Goal: Task Accomplishment & Management: Manage account settings

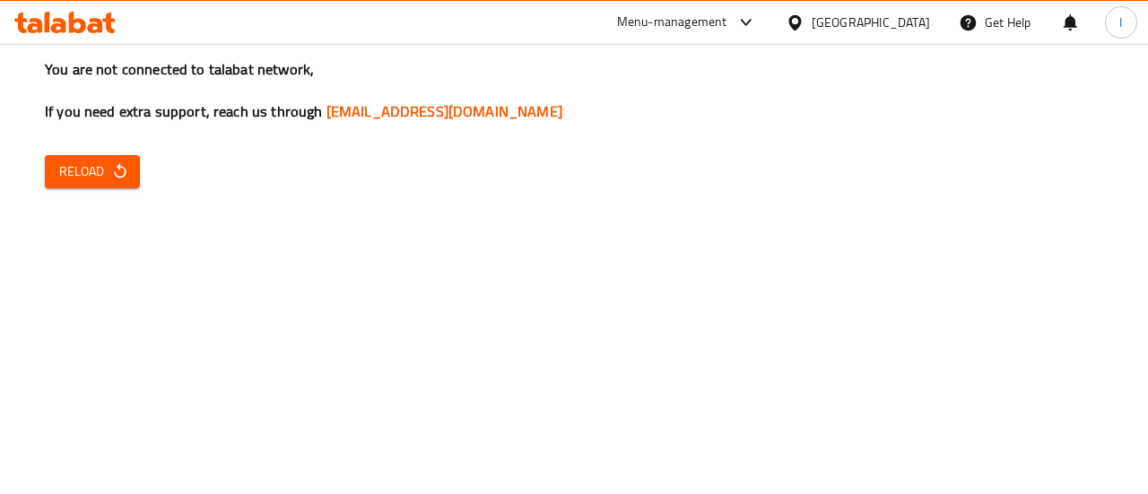
click at [102, 193] on div "You are not connected to talabat network, If you need extra support, reach us t…" at bounding box center [574, 247] width 1148 height 494
click at [102, 187] on button "Reload" at bounding box center [92, 171] width 95 height 33
click at [102, 169] on span "Reload" at bounding box center [92, 171] width 66 height 22
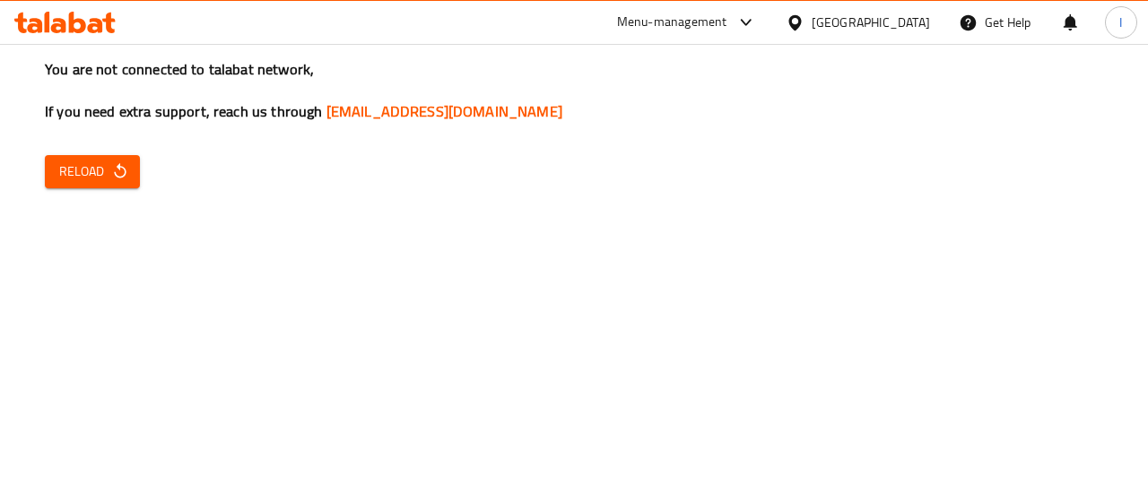
click at [112, 190] on div "You are not connected to talabat network, If you need extra support, reach us t…" at bounding box center [574, 247] width 1148 height 494
click at [112, 187] on button "Reload" at bounding box center [92, 171] width 95 height 33
click at [100, 146] on div "You are not connected to talabat network, If you need extra support, reach us t…" at bounding box center [574, 247] width 1148 height 494
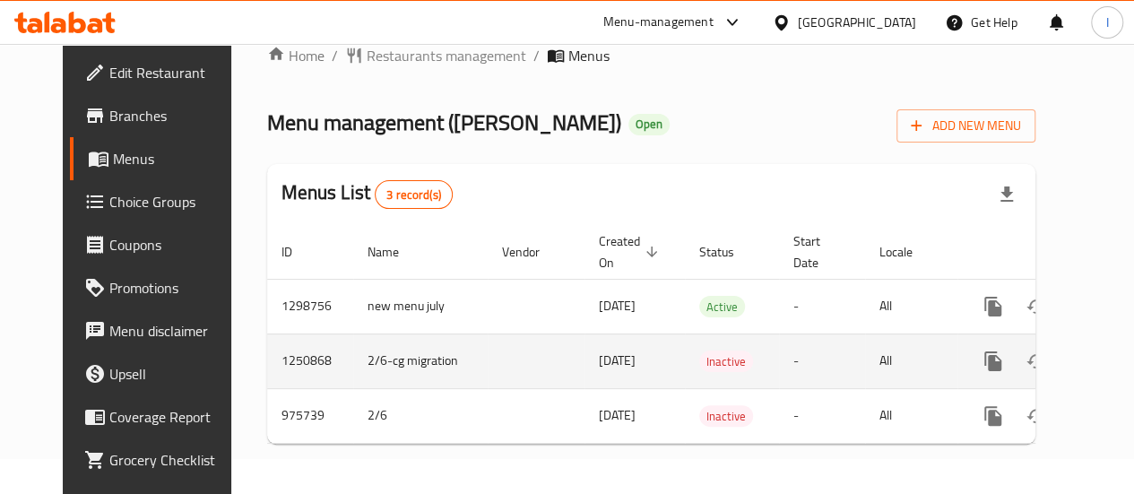
scroll to position [39, 0]
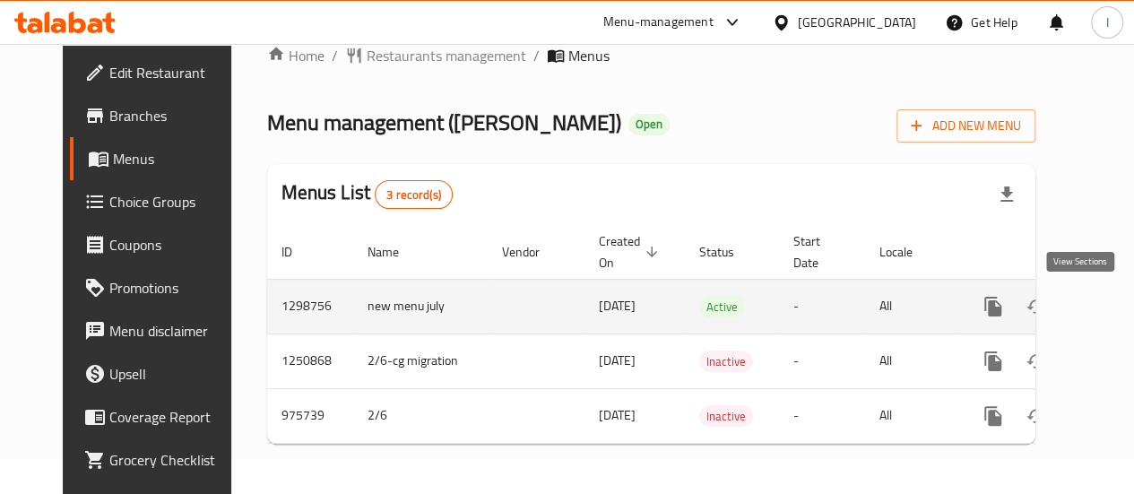
click at [1112, 296] on icon "enhanced table" at bounding box center [1123, 307] width 22 height 22
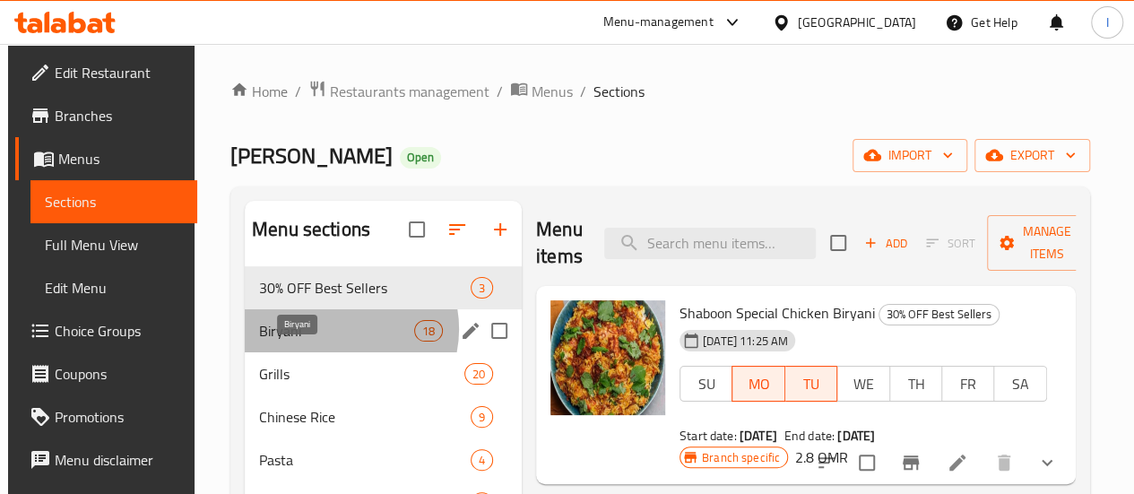
click at [335, 342] on span "Biryani" at bounding box center [336, 331] width 155 height 22
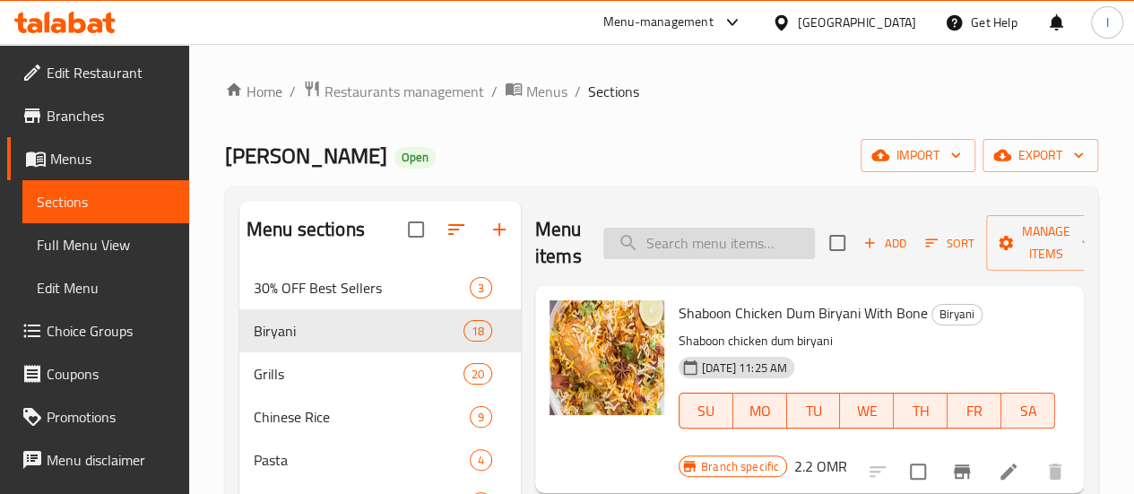
click at [630, 242] on input "search" at bounding box center [709, 243] width 212 height 31
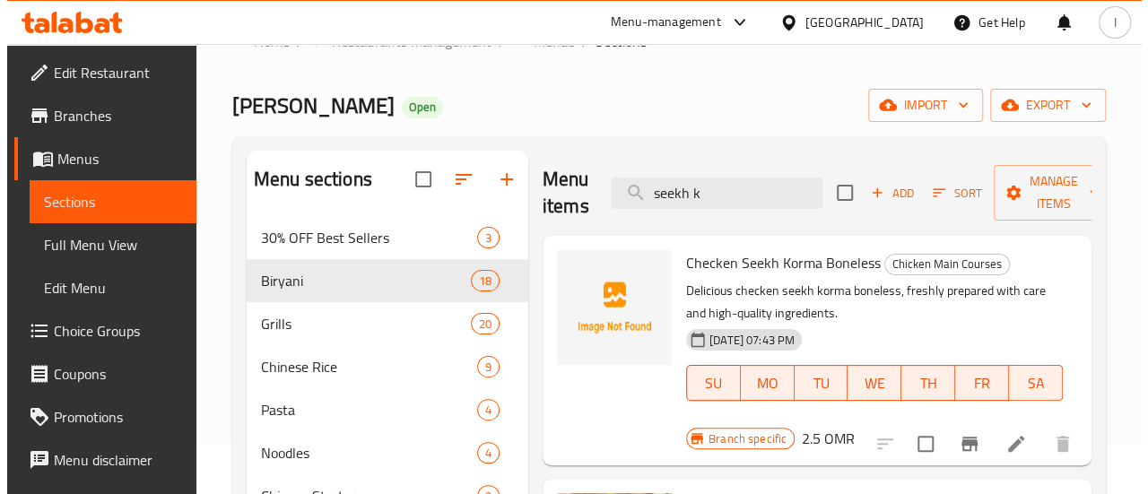
scroll to position [54, 0]
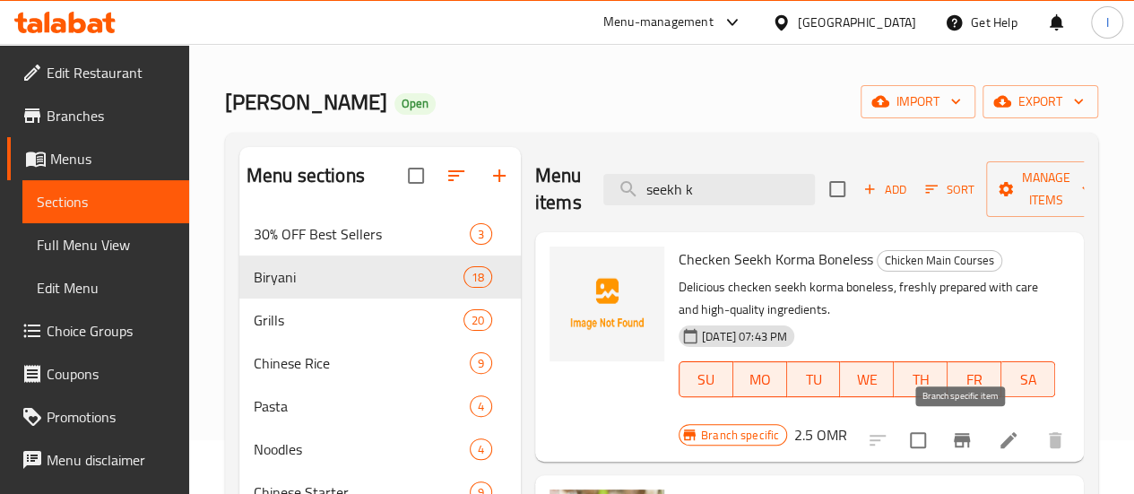
type input "seekh k"
click at [966, 439] on icon "Branch-specific-item" at bounding box center [962, 440] width 16 height 14
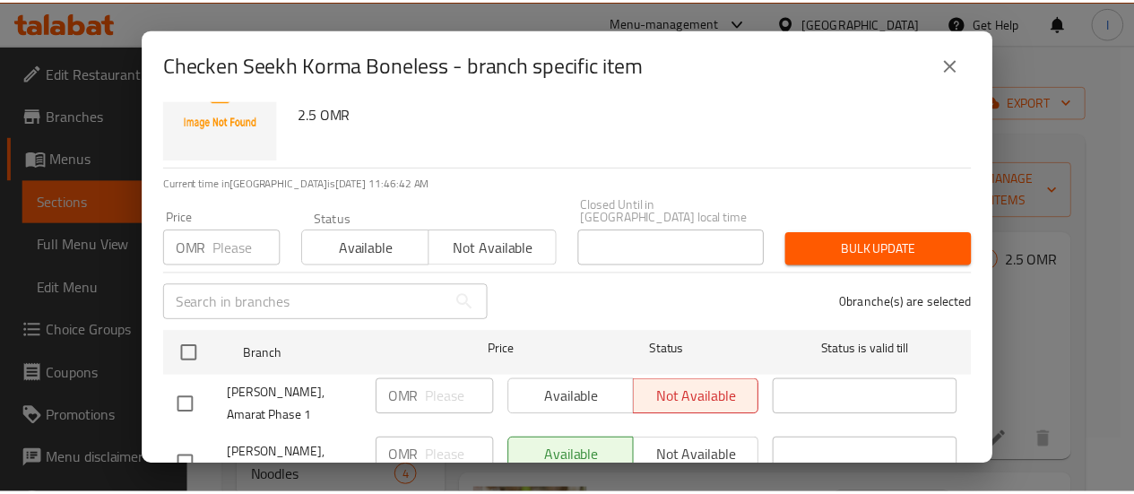
scroll to position [93, 0]
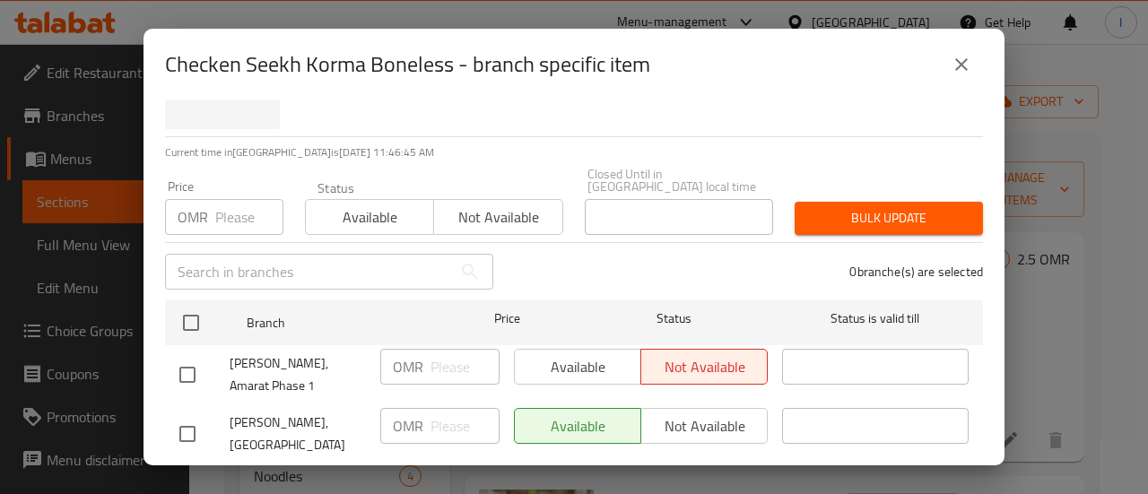
click at [961, 65] on icon "close" at bounding box center [961, 64] width 13 height 13
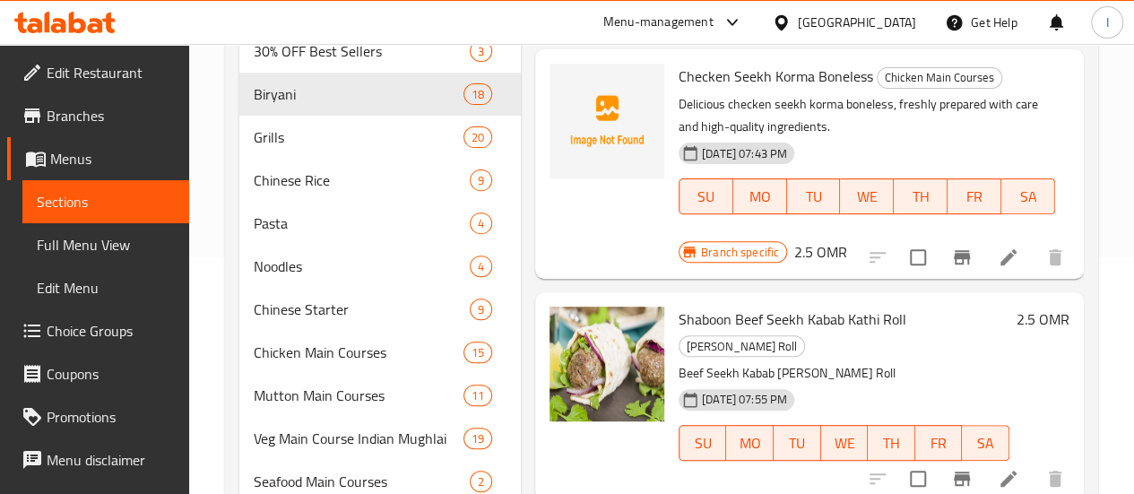
scroll to position [239, 0]
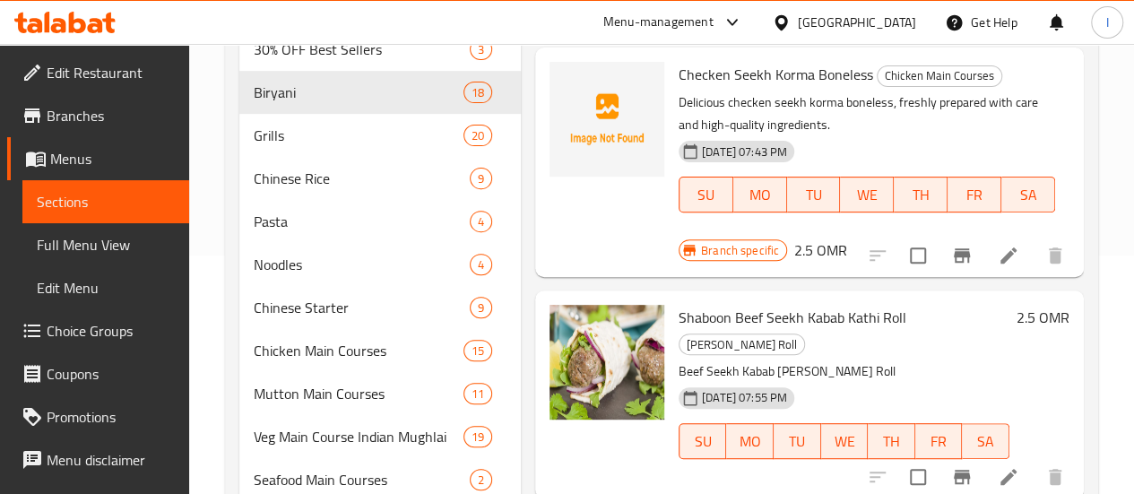
click at [76, 19] on icon at bounding box center [77, 23] width 17 height 22
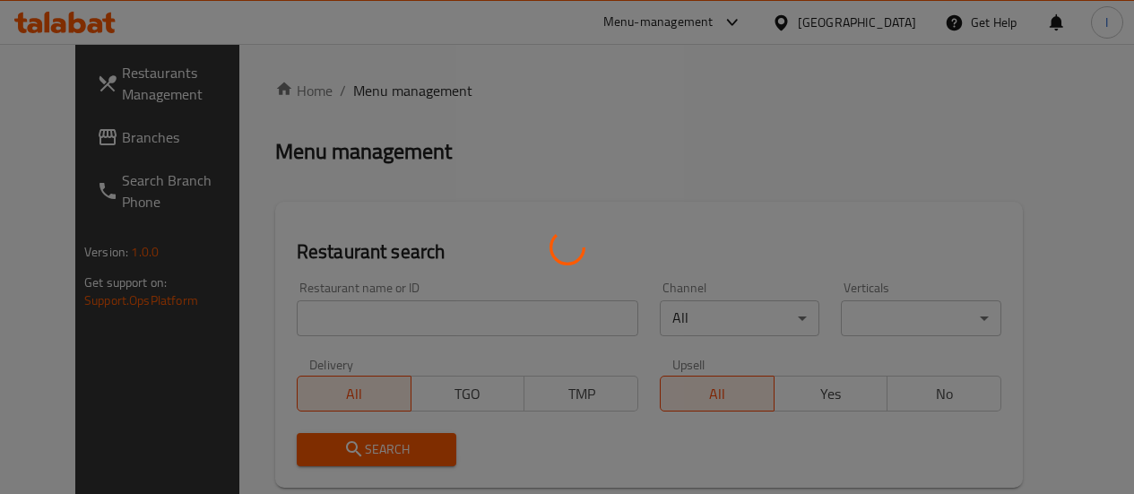
scroll to position [221, 0]
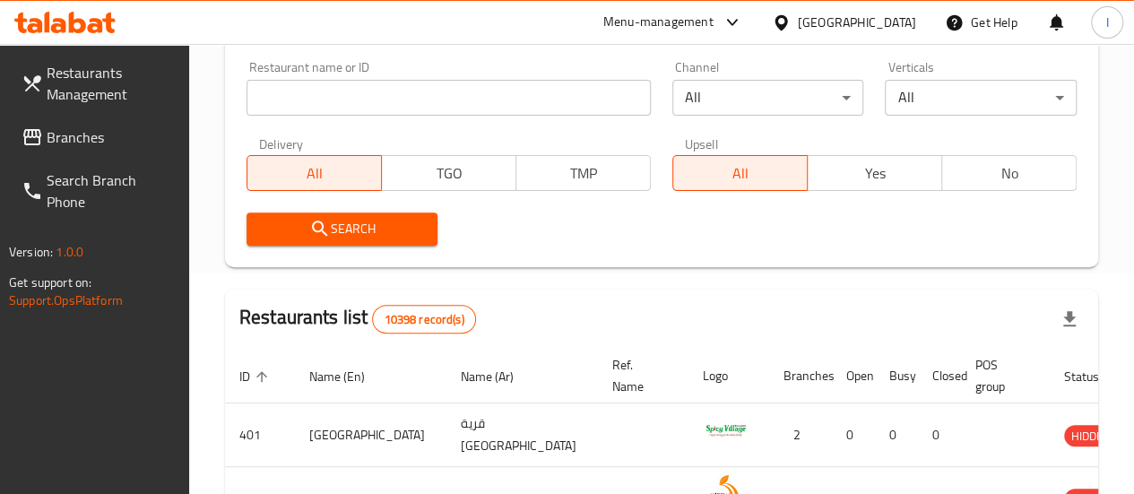
click at [383, 108] on input "search" at bounding box center [449, 98] width 404 height 36
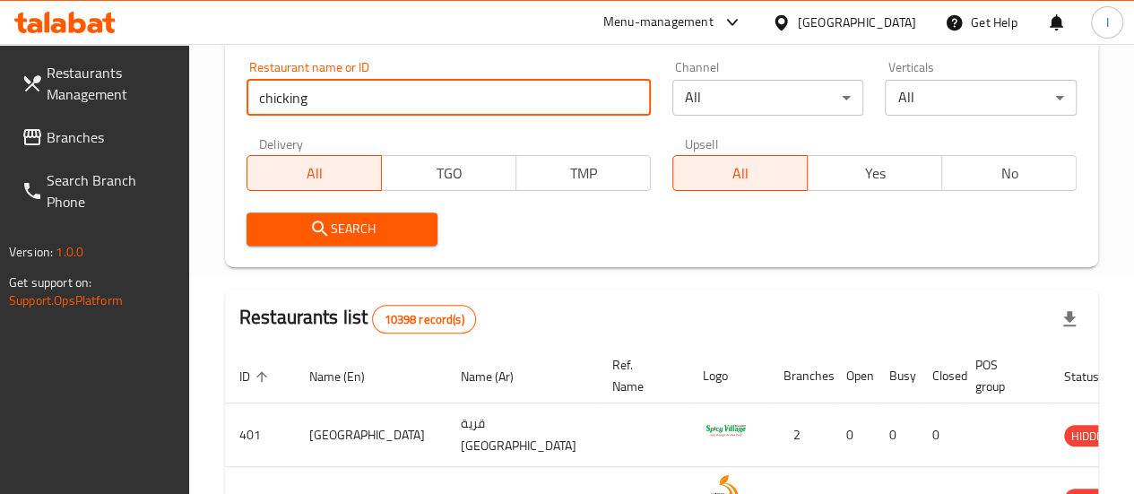
type input "chicking"
click button "Search" at bounding box center [343, 229] width 192 height 33
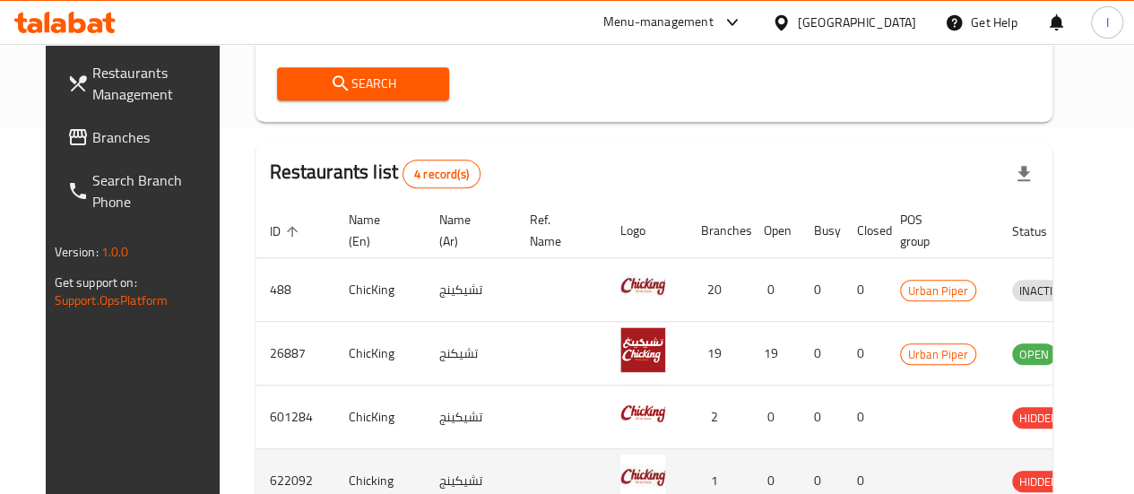
scroll to position [490, 0]
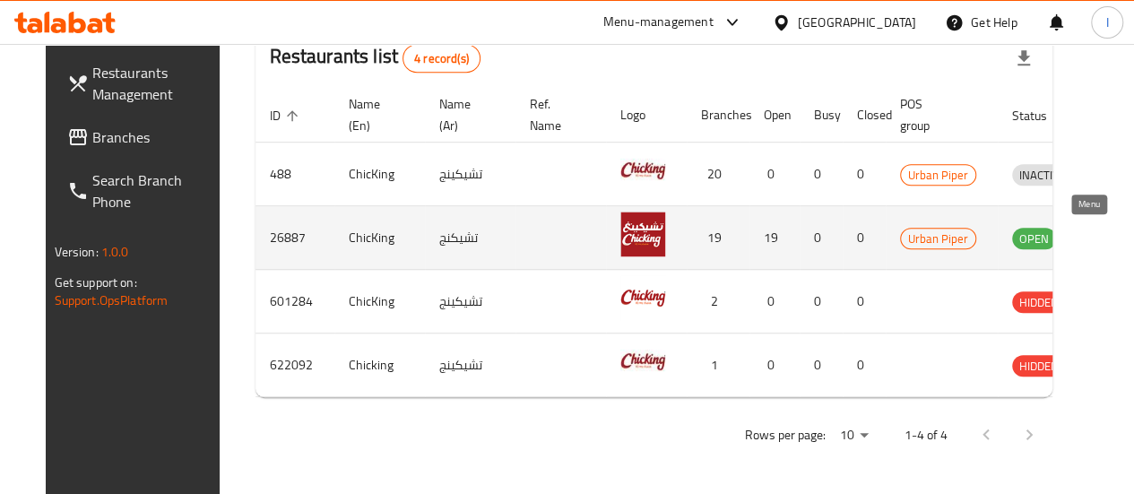
click at [1110, 234] on icon "enhanced table" at bounding box center [1120, 238] width 20 height 15
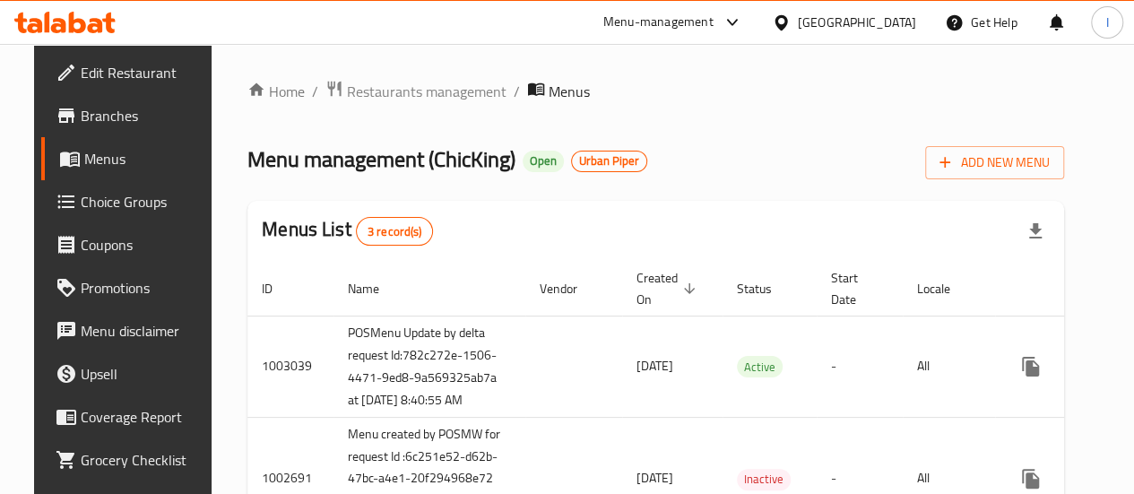
click at [93, 56] on link "Edit Restaurant" at bounding box center [132, 72] width 182 height 43
click at [91, 74] on span "Edit Restaurant" at bounding box center [145, 73] width 128 height 22
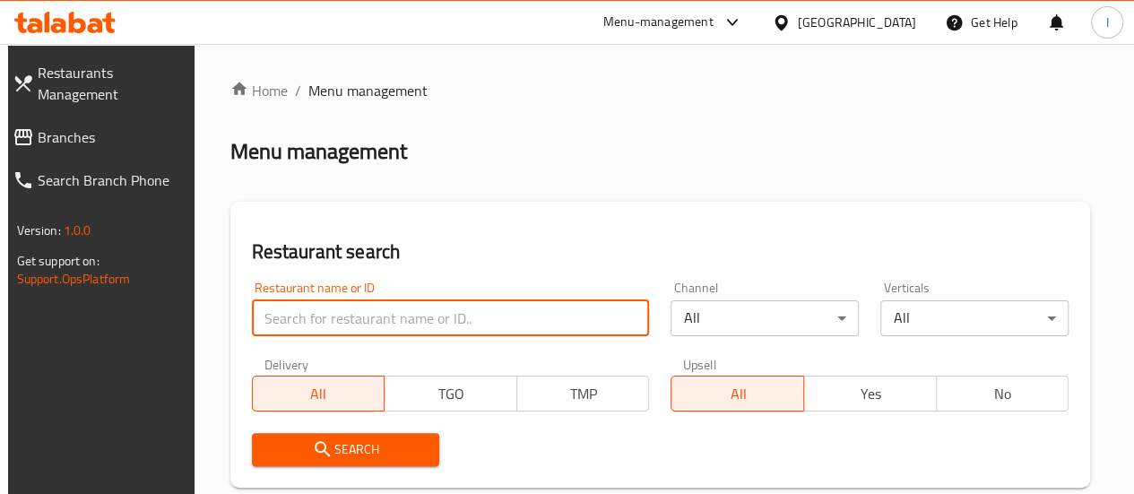
click at [375, 308] on input "search" at bounding box center [451, 318] width 398 height 36
type input "chicking"
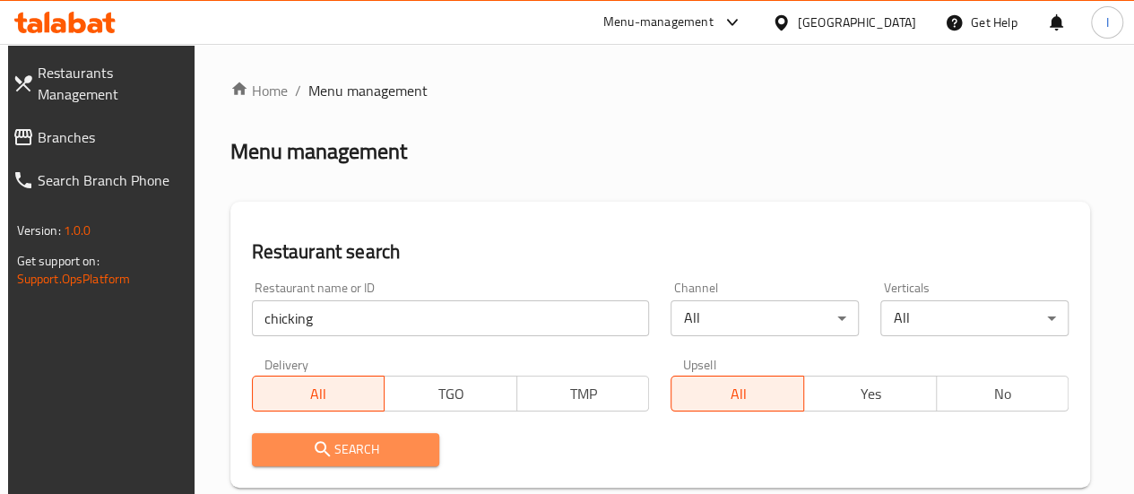
click at [348, 442] on span "Search" at bounding box center [346, 449] width 160 height 22
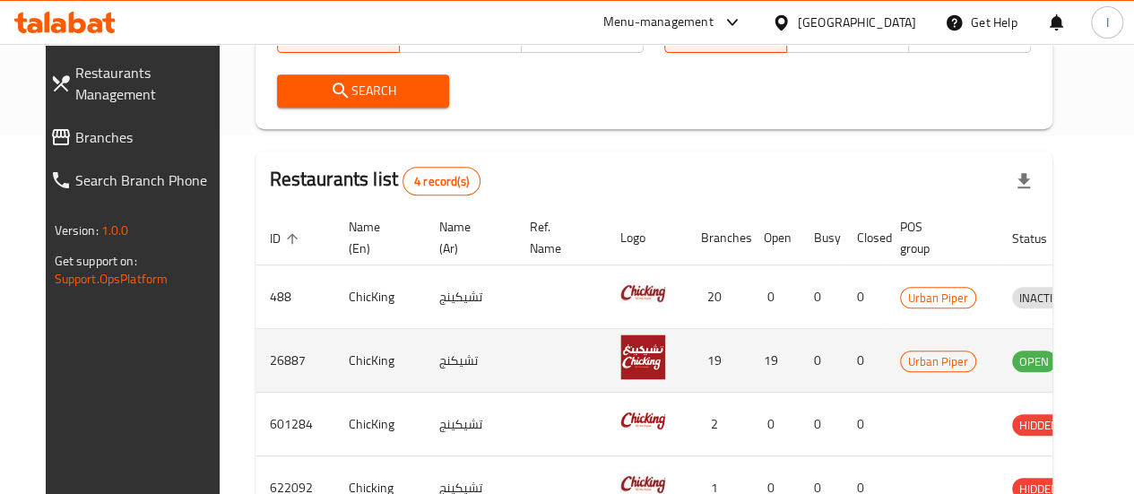
scroll to position [0, 23]
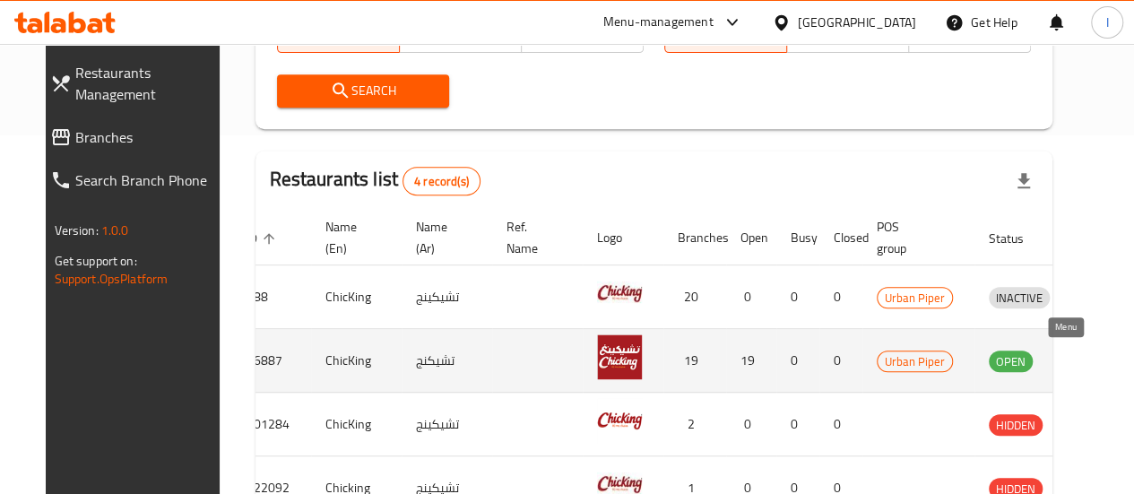
click at [1097, 363] on icon "enhanced table" at bounding box center [1100, 361] width 6 height 7
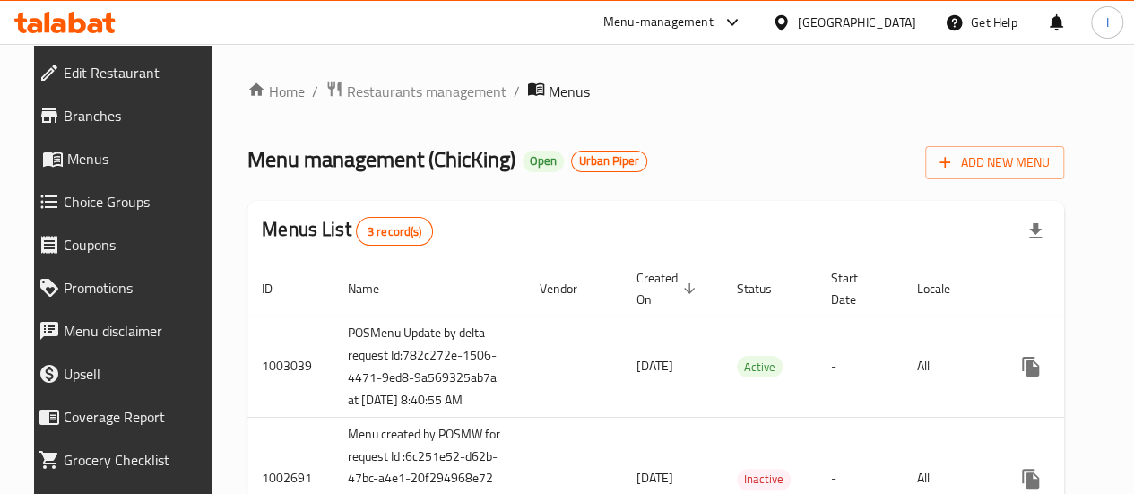
click at [64, 126] on span "Branches" at bounding box center [136, 116] width 145 height 22
